Goal: Transaction & Acquisition: Book appointment/travel/reservation

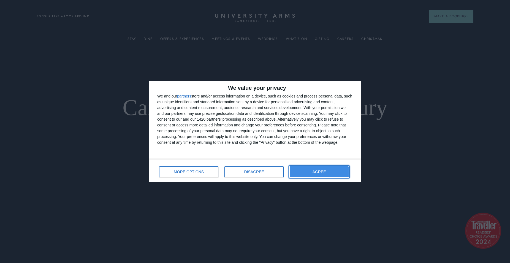
click at [341, 172] on button "AGREE" at bounding box center [319, 171] width 59 height 11
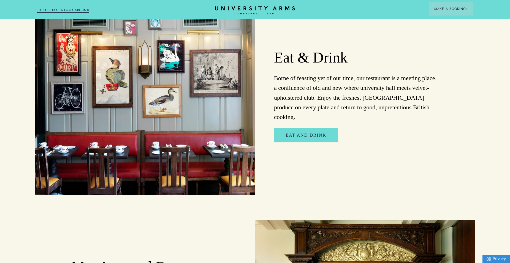
scroll to position [898, 0]
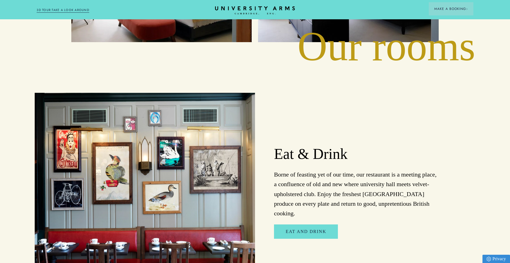
click at [83, 11] on link "3D TOUR:TAKE A LOOK AROUND" at bounding box center [63, 10] width 53 height 5
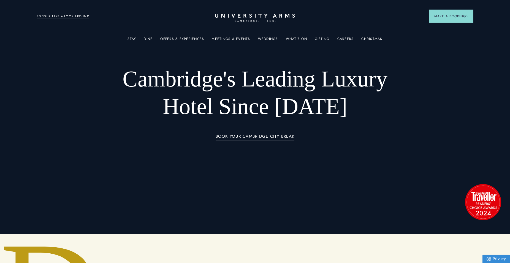
scroll to position [0, 0]
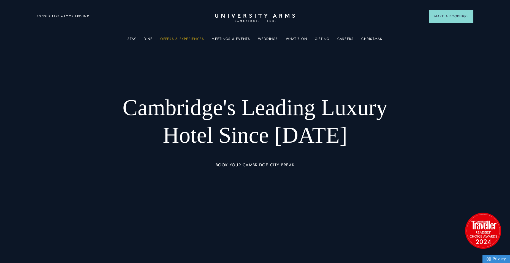
click at [173, 39] on link "Offers & Experiences" at bounding box center [182, 40] width 44 height 7
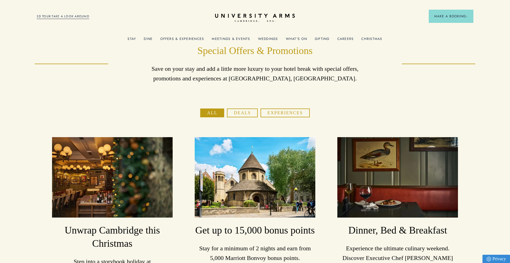
click at [297, 40] on link "What's On" at bounding box center [296, 40] width 21 height 7
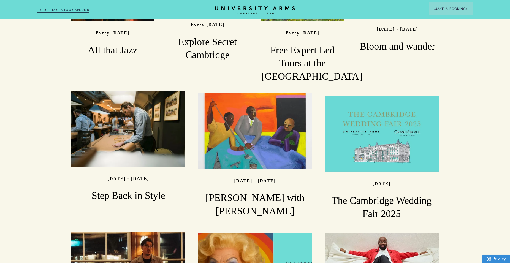
scroll to position [534, 0]
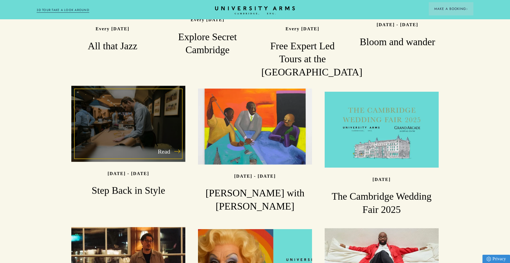
click at [155, 126] on div "Read" at bounding box center [128, 124] width 114 height 76
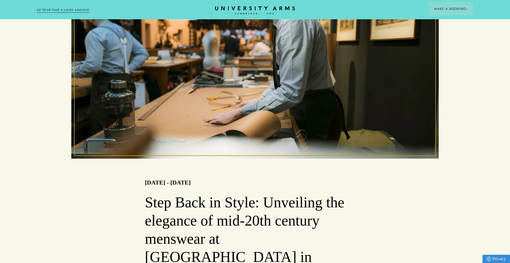
scroll to position [112, 0]
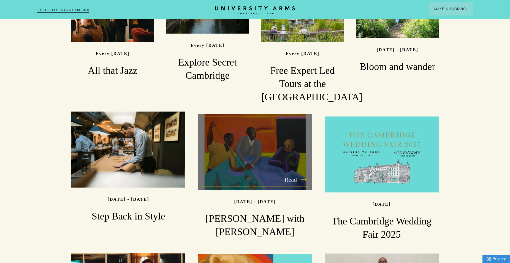
scroll to position [506, 0]
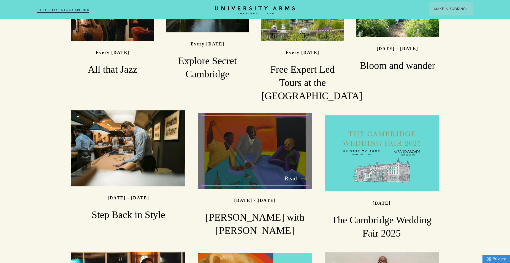
click at [241, 132] on div "Read" at bounding box center [255, 151] width 114 height 76
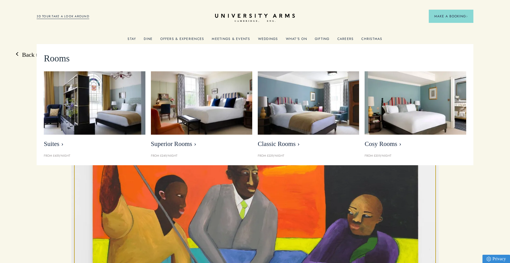
click at [133, 37] on link "Stay" at bounding box center [131, 40] width 9 height 7
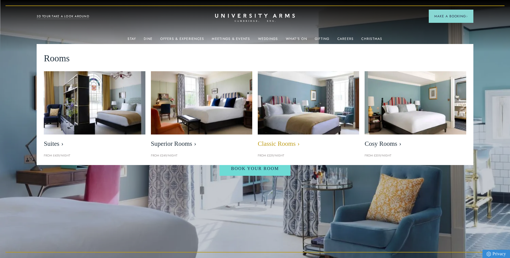
click at [298, 145] on span "Classic Rooms" at bounding box center [308, 144] width 101 height 8
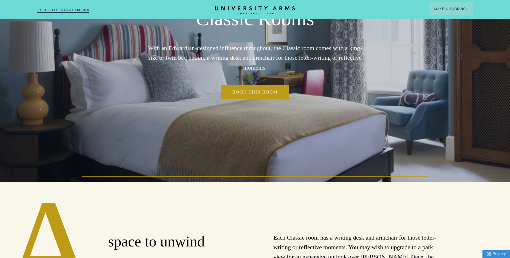
scroll to position [28, 0]
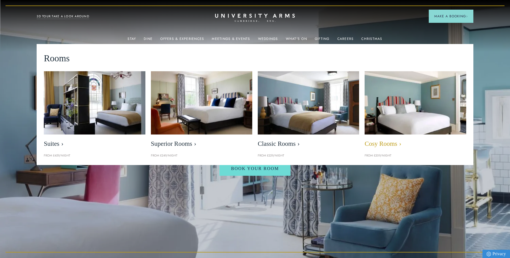
click at [374, 123] on img at bounding box center [415, 102] width 117 height 73
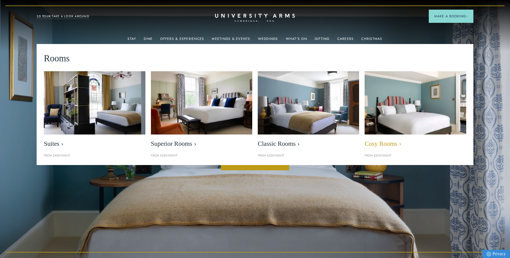
click at [400, 104] on img at bounding box center [415, 102] width 117 height 73
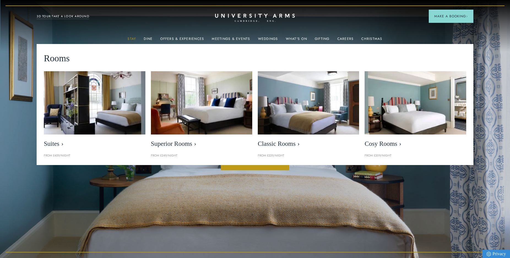
click at [135, 40] on link "Stay" at bounding box center [131, 40] width 9 height 7
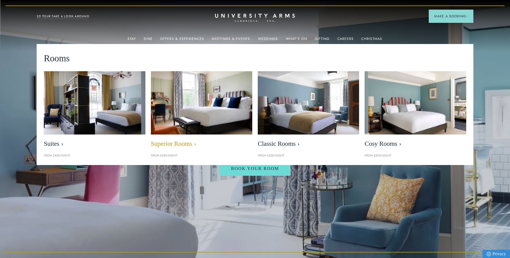
click at [220, 85] on img at bounding box center [201, 102] width 117 height 73
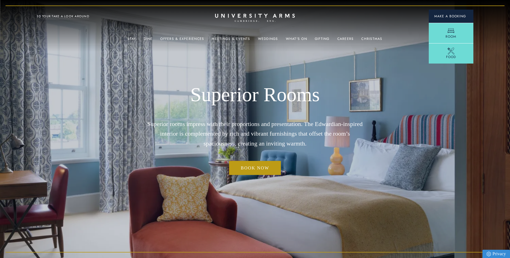
click at [457, 17] on span "Make a Booking" at bounding box center [451, 16] width 34 height 5
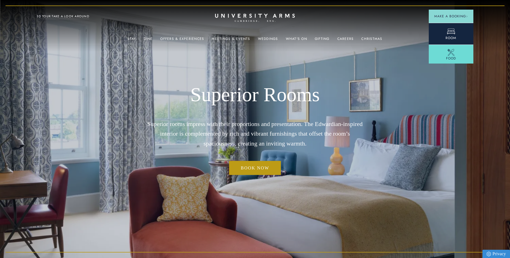
click at [454, 30] on icon at bounding box center [451, 31] width 8 height 8
